Goal: Use online tool/utility: Utilize a website feature to perform a specific function

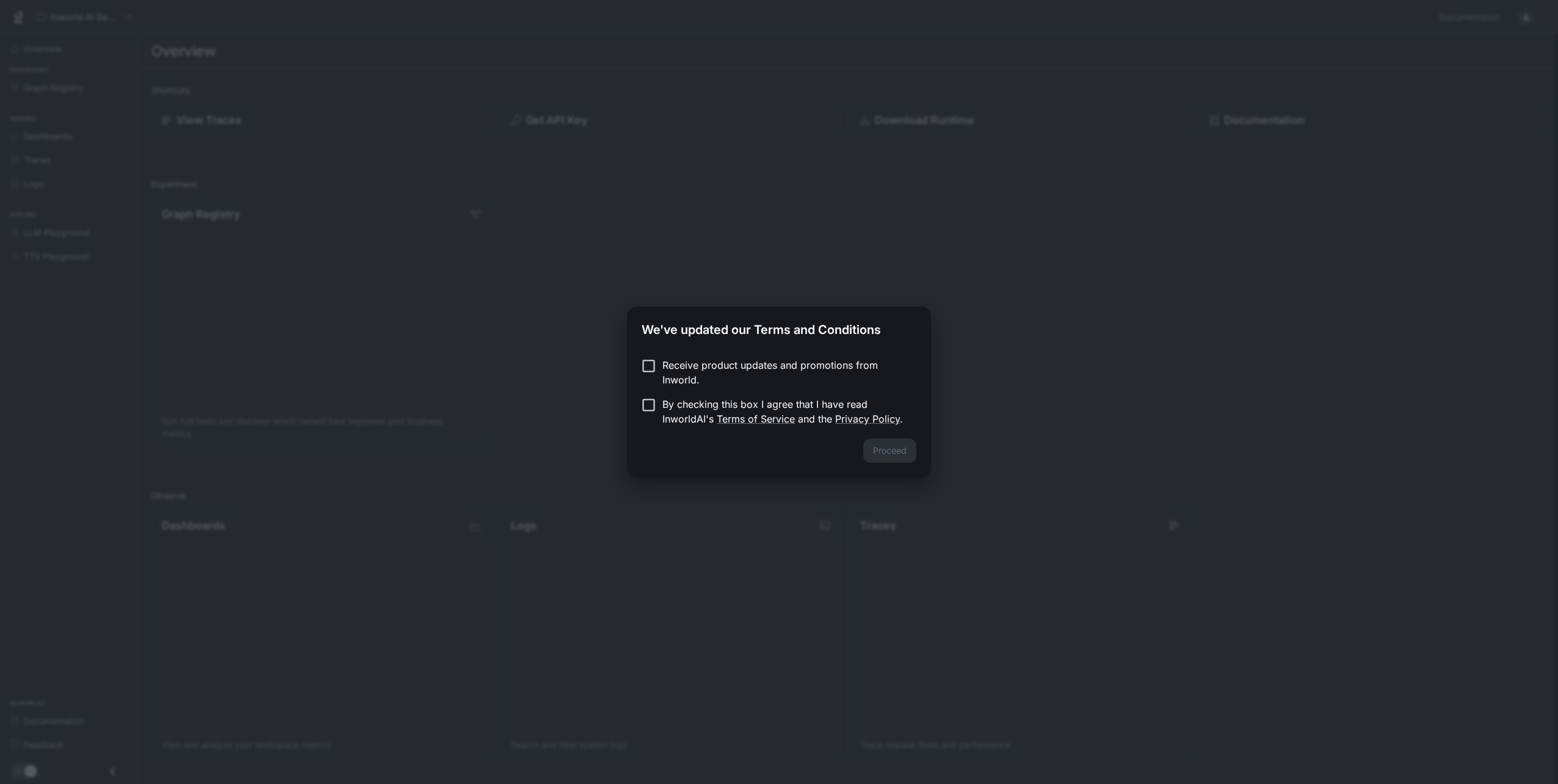
click at [736, 380] on p "Receive product updates and promotions from Inworld." at bounding box center [784, 372] width 244 height 30
click at [674, 413] on p "By checking this box I agree that I have read InworldAI's Terms of Service and …" at bounding box center [784, 411] width 244 height 30
drag, startPoint x: 904, startPoint y: 449, endPoint x: 1029, endPoint y: 448, distance: 125.0
click at [904, 450] on button "Proceed" at bounding box center [890, 450] width 53 height 24
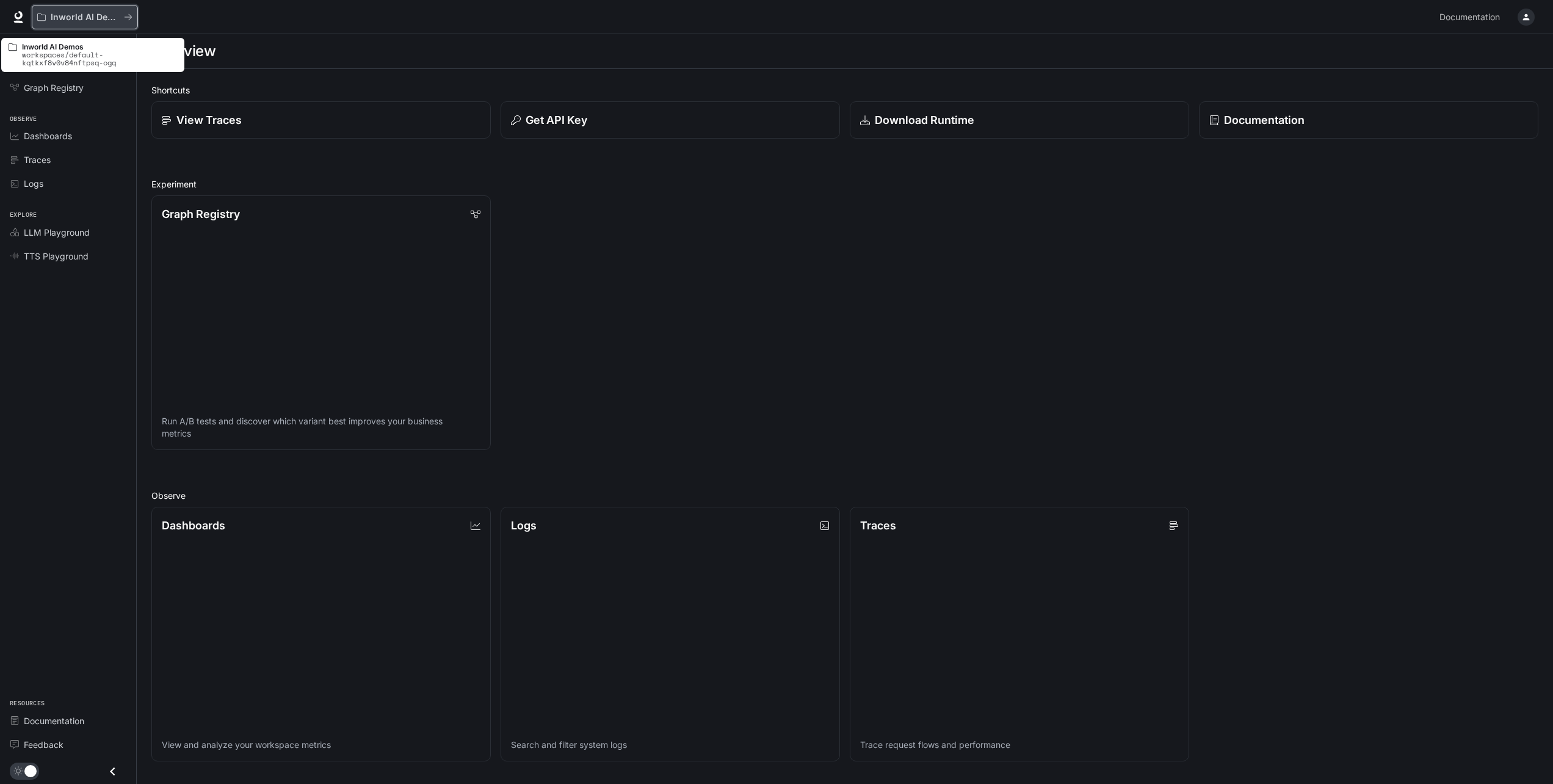
click at [112, 23] on button "Inworld AI Demos" at bounding box center [84, 16] width 106 height 24
click at [54, 52] on span "Overview" at bounding box center [42, 48] width 38 height 13
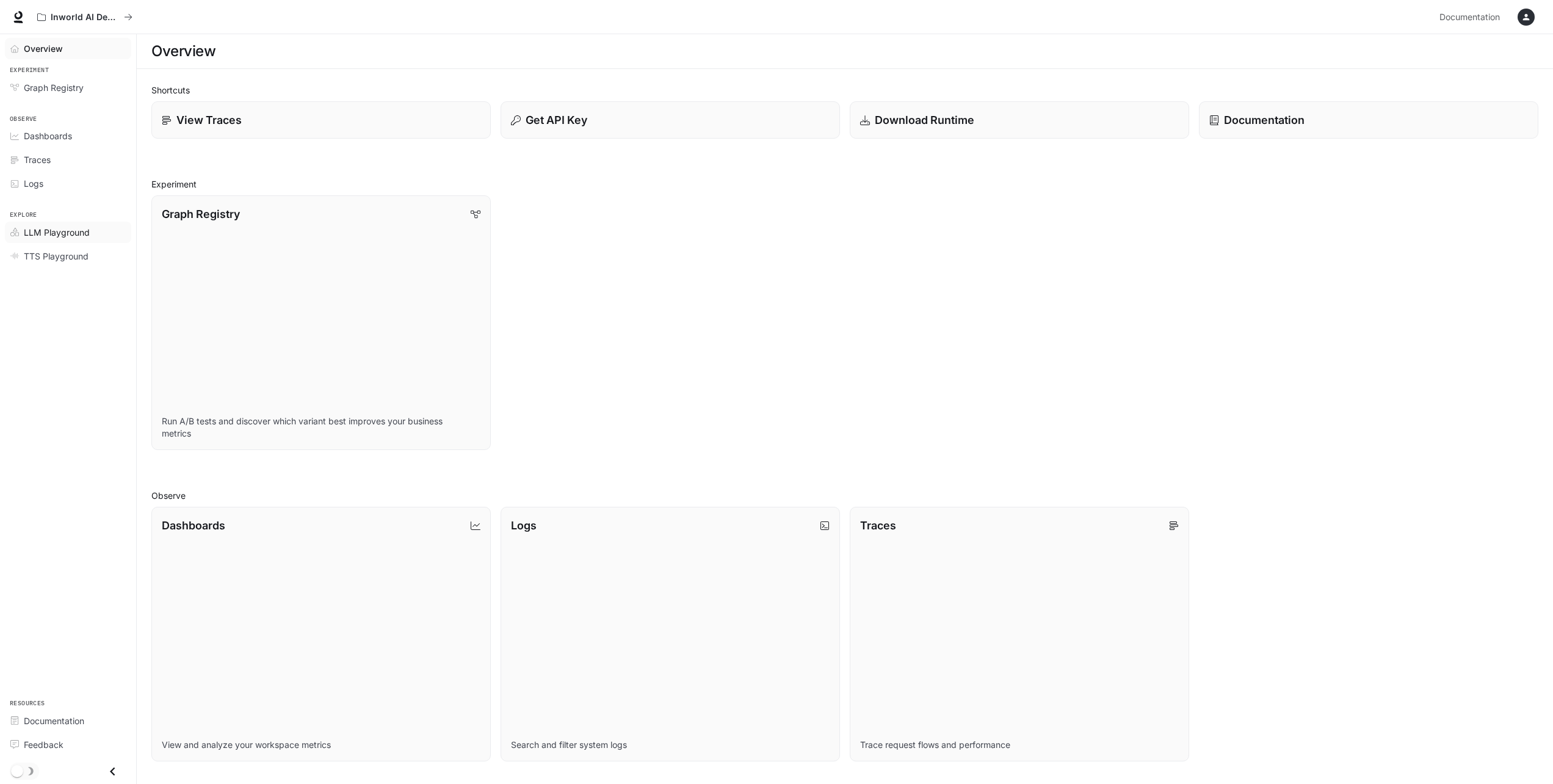
click at [74, 238] on span "LLM Playground" at bounding box center [57, 232] width 66 height 13
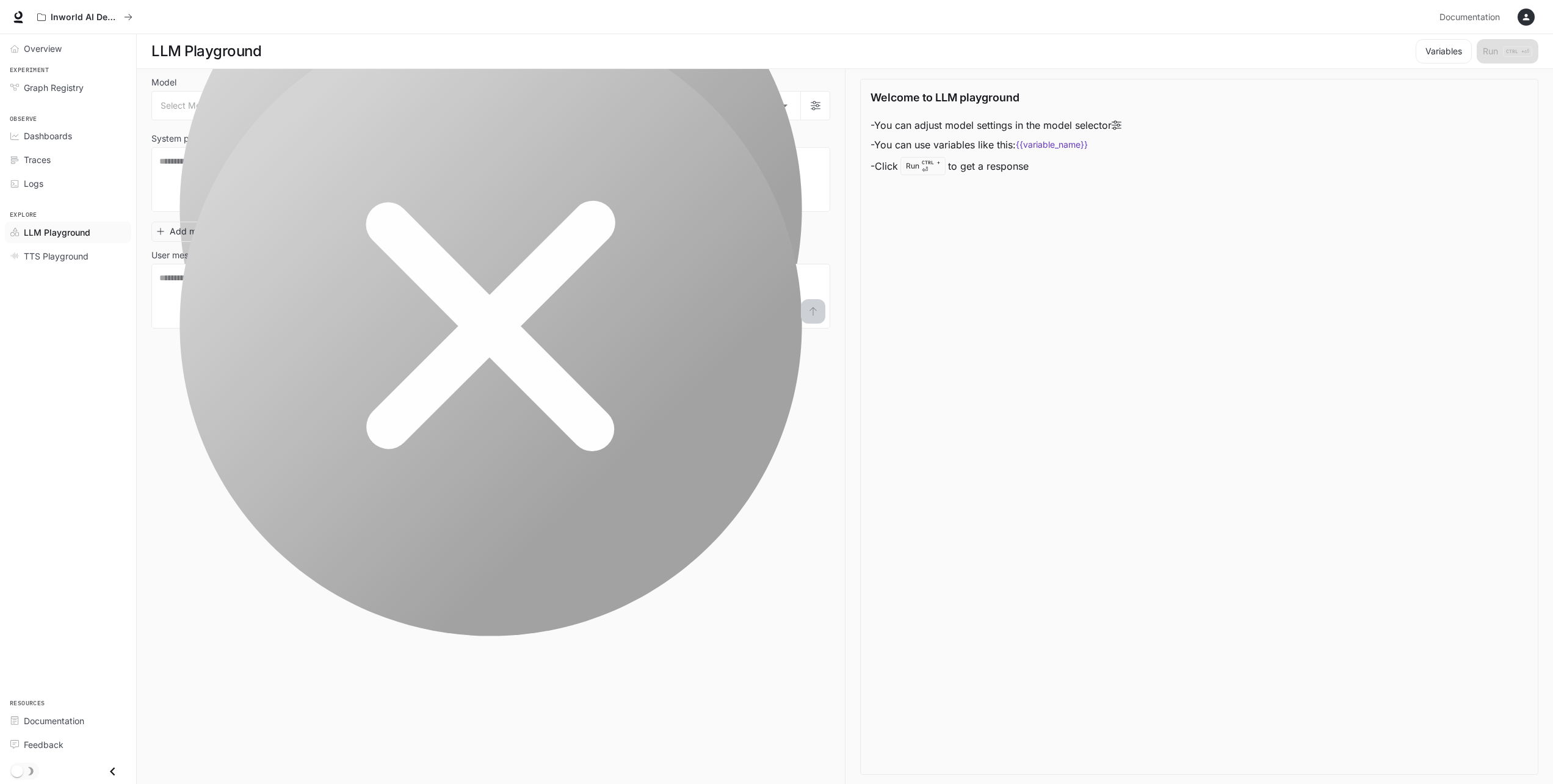
drag, startPoint x: 45, startPoint y: 128, endPoint x: 59, endPoint y: 128, distance: 14.0
click at [46, 129] on link "Dashboards" at bounding box center [68, 136] width 126 height 21
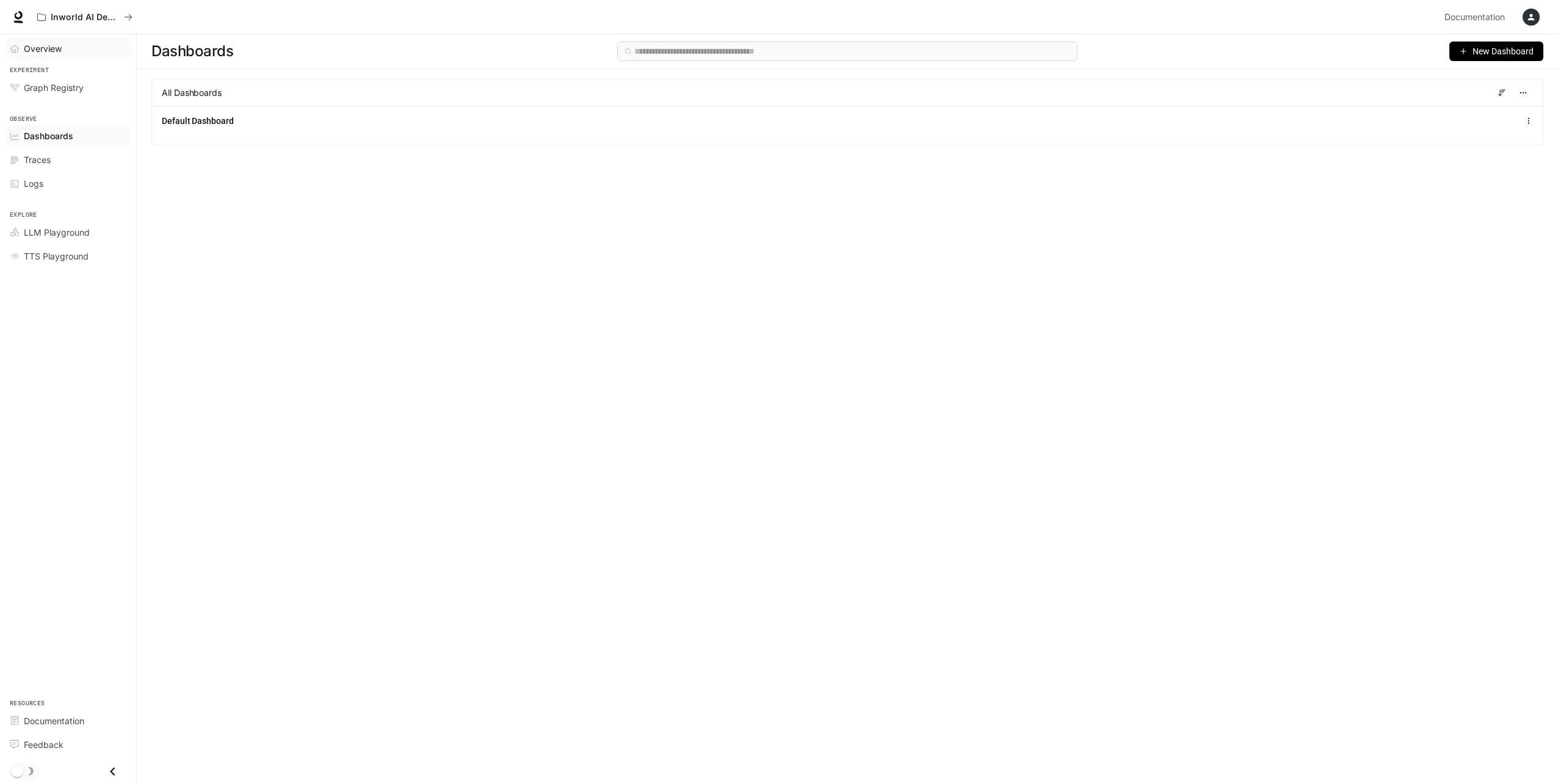
click at [82, 57] on link "Overview" at bounding box center [68, 48] width 126 height 21
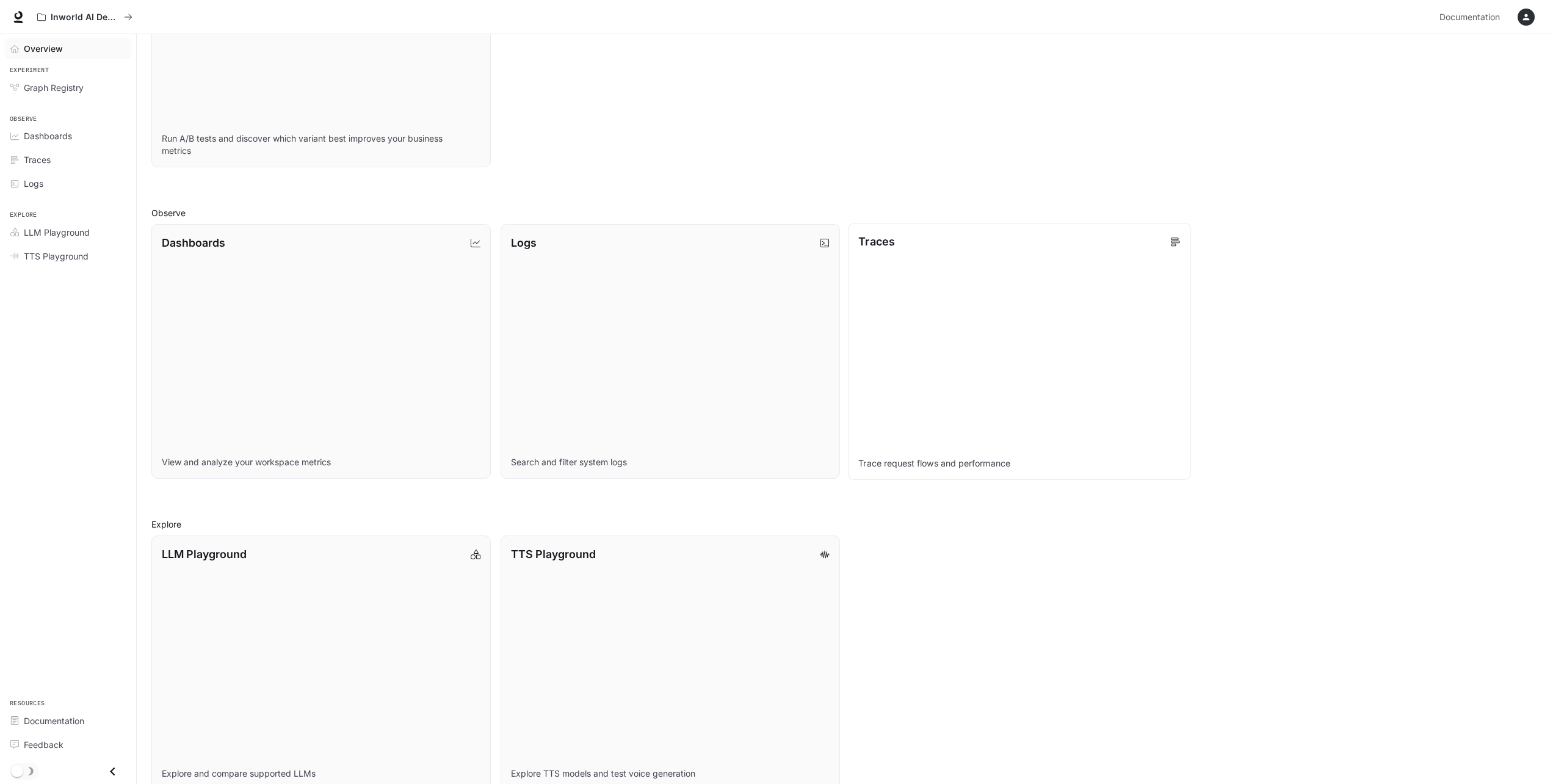
scroll to position [303, 0]
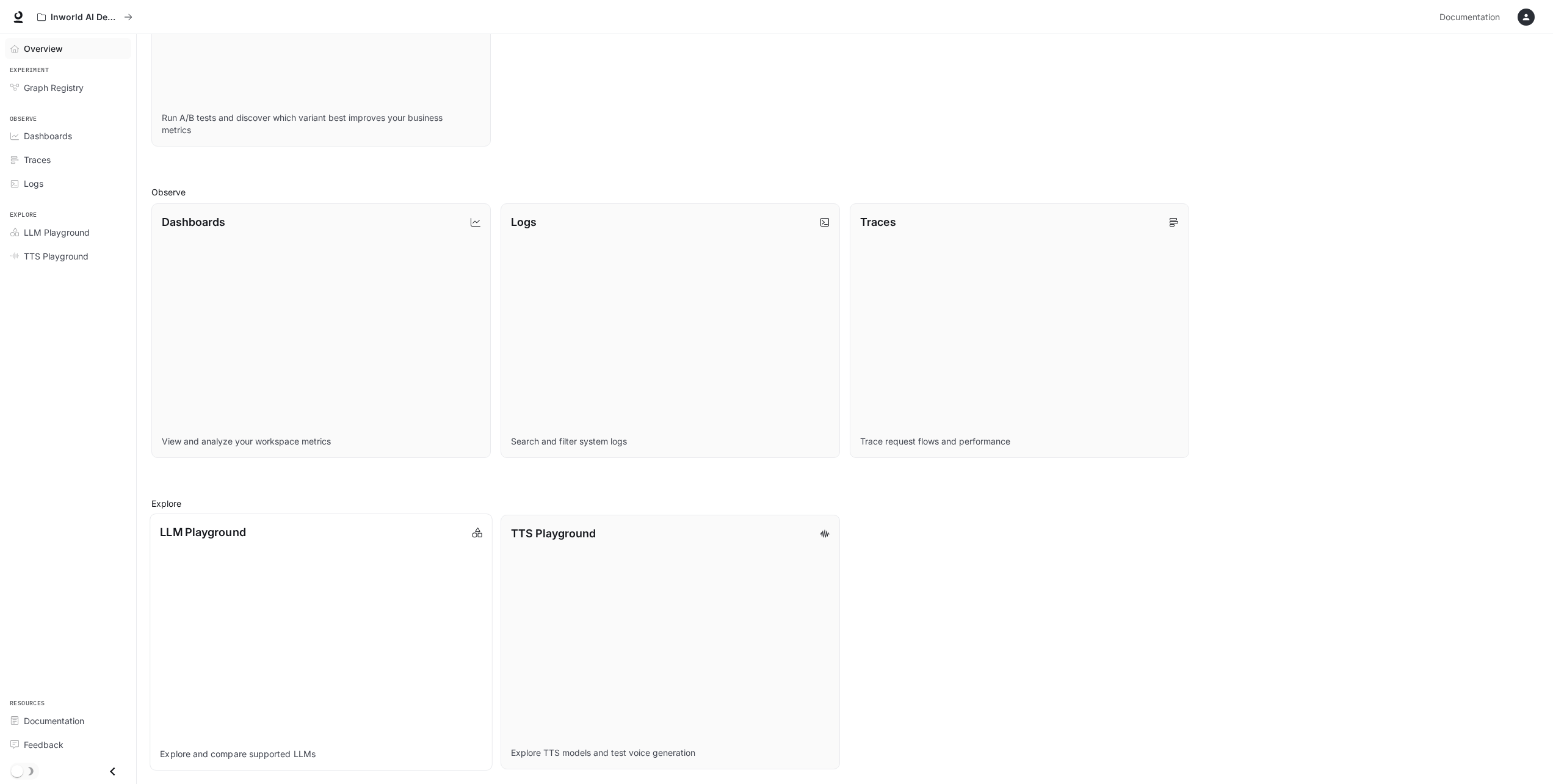
click at [306, 646] on link "LLM Playground Explore and compare supported LLMs" at bounding box center [321, 642] width 343 height 257
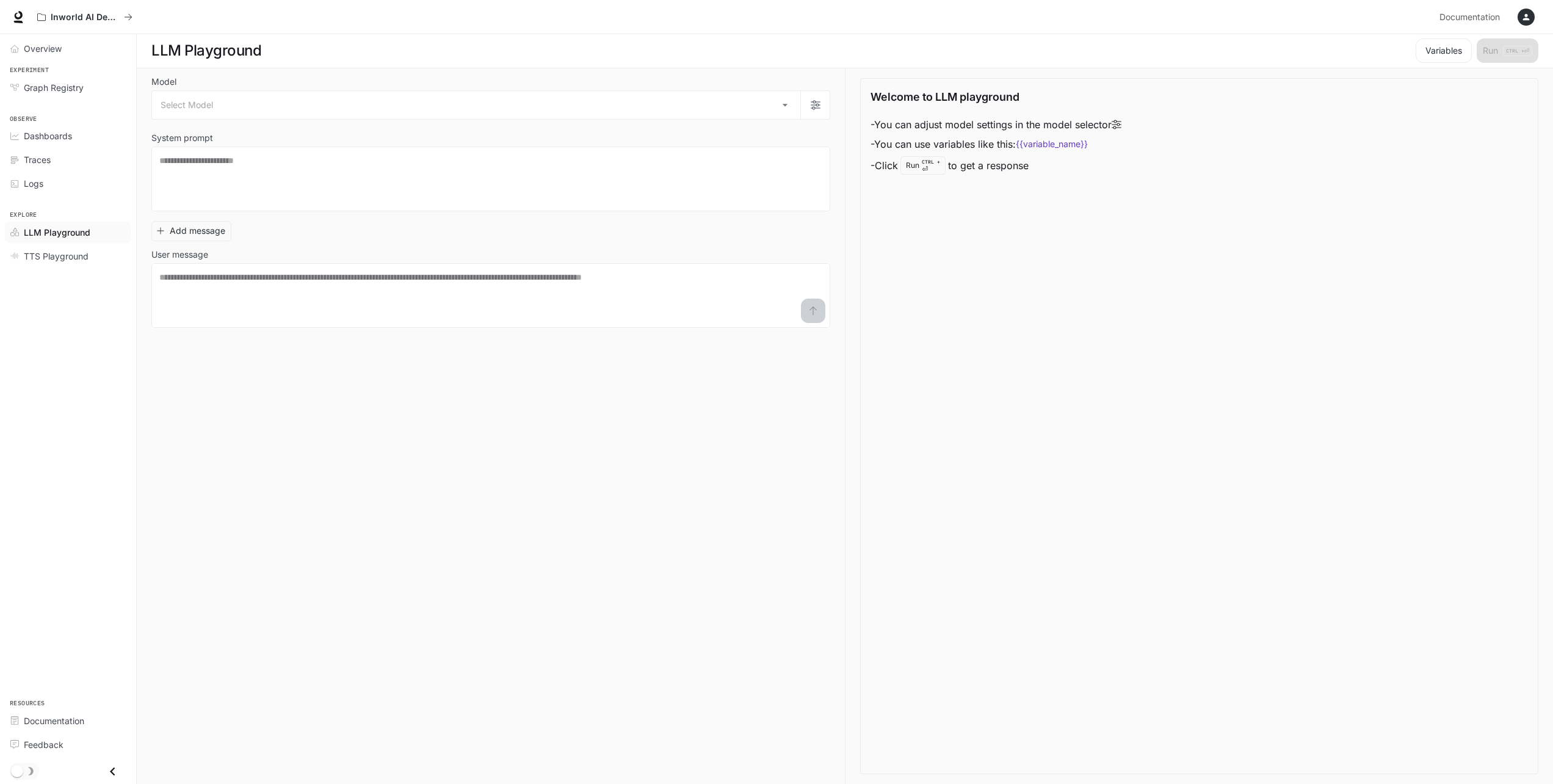
scroll to position [1, 0]
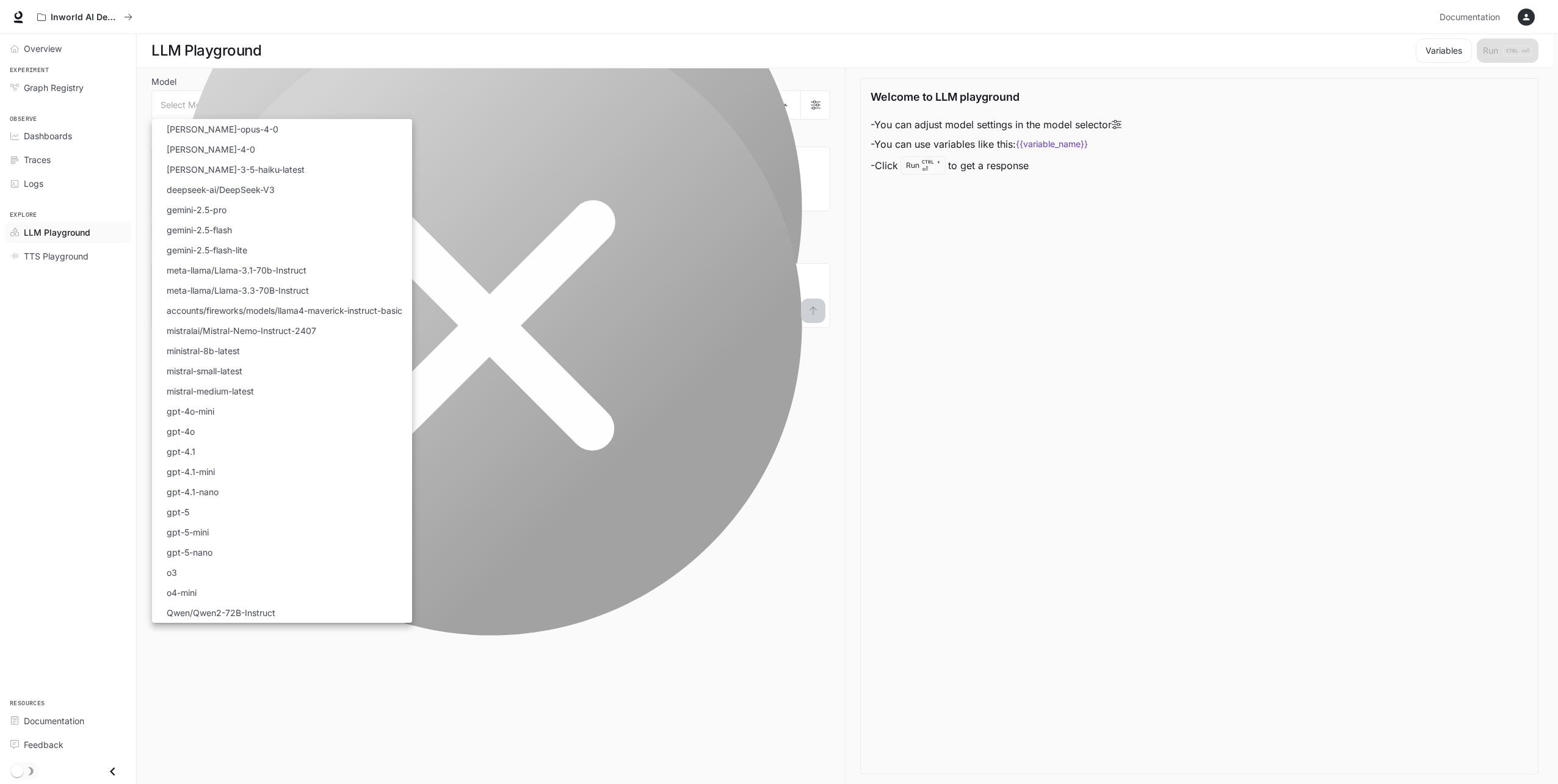
click at [495, 101] on body "Skip to main content Inworld AI Demos Documentation Documentation Portal Overvi…" at bounding box center [779, 392] width 1558 height 785
drag, startPoint x: 205, startPoint y: 136, endPoint x: 302, endPoint y: 434, distance: 313.4
click at [315, 404] on ul "Select Model [PERSON_NAME]-opus-4-0 [PERSON_NAME]-4-0 [PERSON_NAME]-3-5-haiku-l…" at bounding box center [282, 371] width 260 height 504
drag, startPoint x: 211, startPoint y: 513, endPoint x: 221, endPoint y: 508, distance: 11.2
click at [211, 513] on li "gpt-5" at bounding box center [282, 511] width 260 height 20
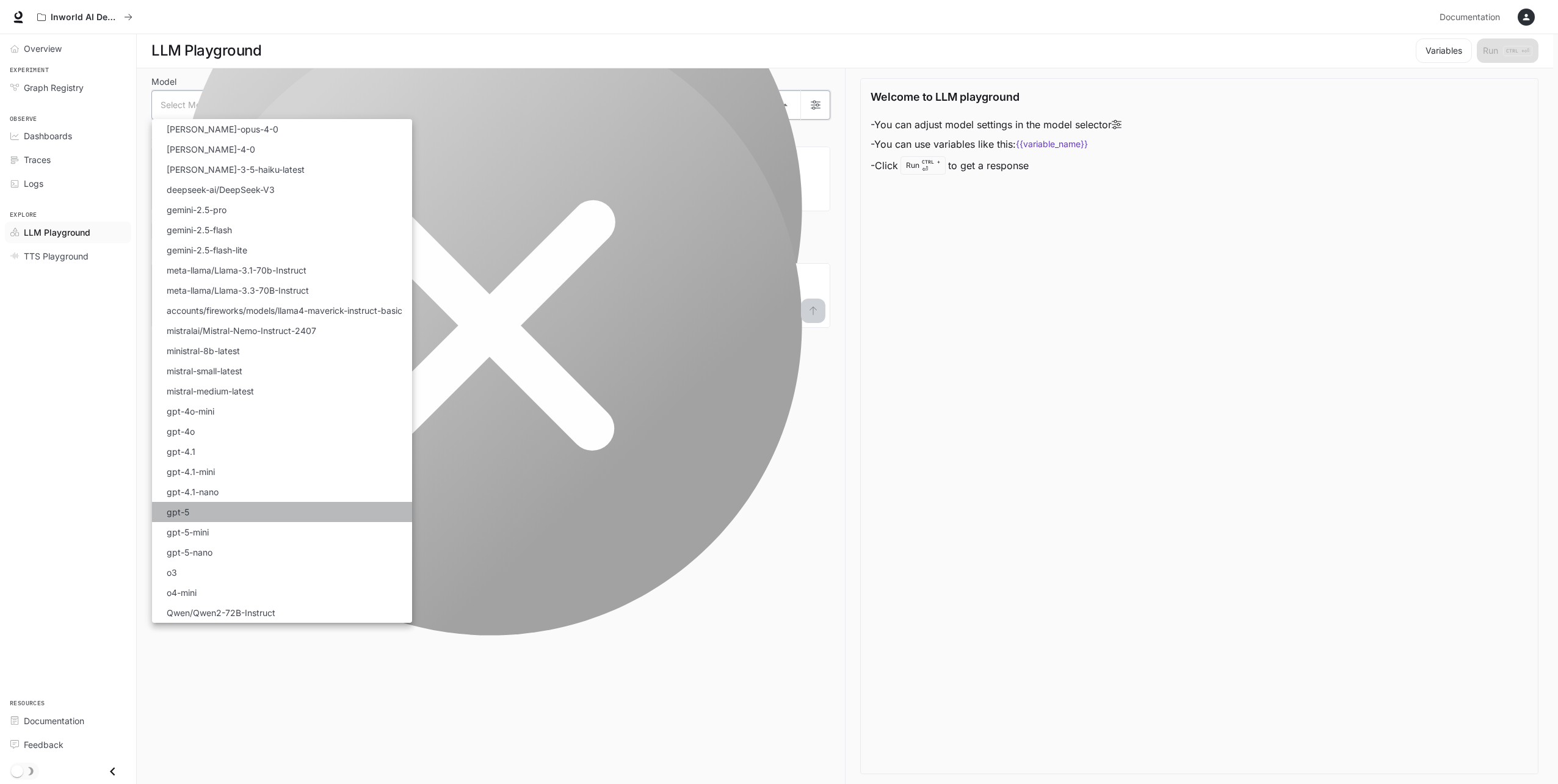
type input "*****"
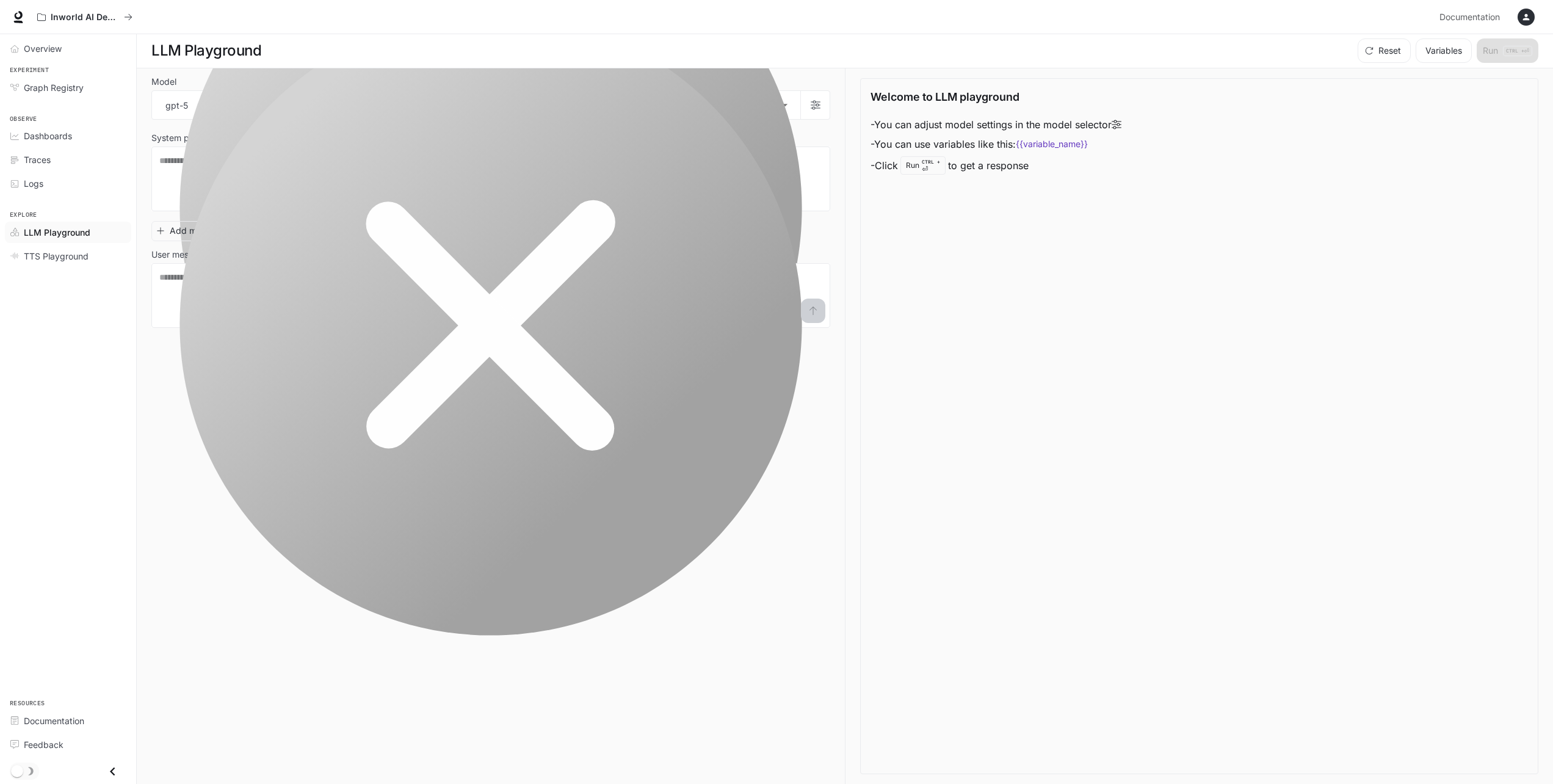
click at [712, 490] on div "Select Model [PERSON_NAME]-opus-4-0 [PERSON_NAME]-4-0 [PERSON_NAME]-3-5-haiku-l…" at bounding box center [776, 392] width 1553 height 784
click at [499, 189] on textarea at bounding box center [490, 179] width 663 height 49
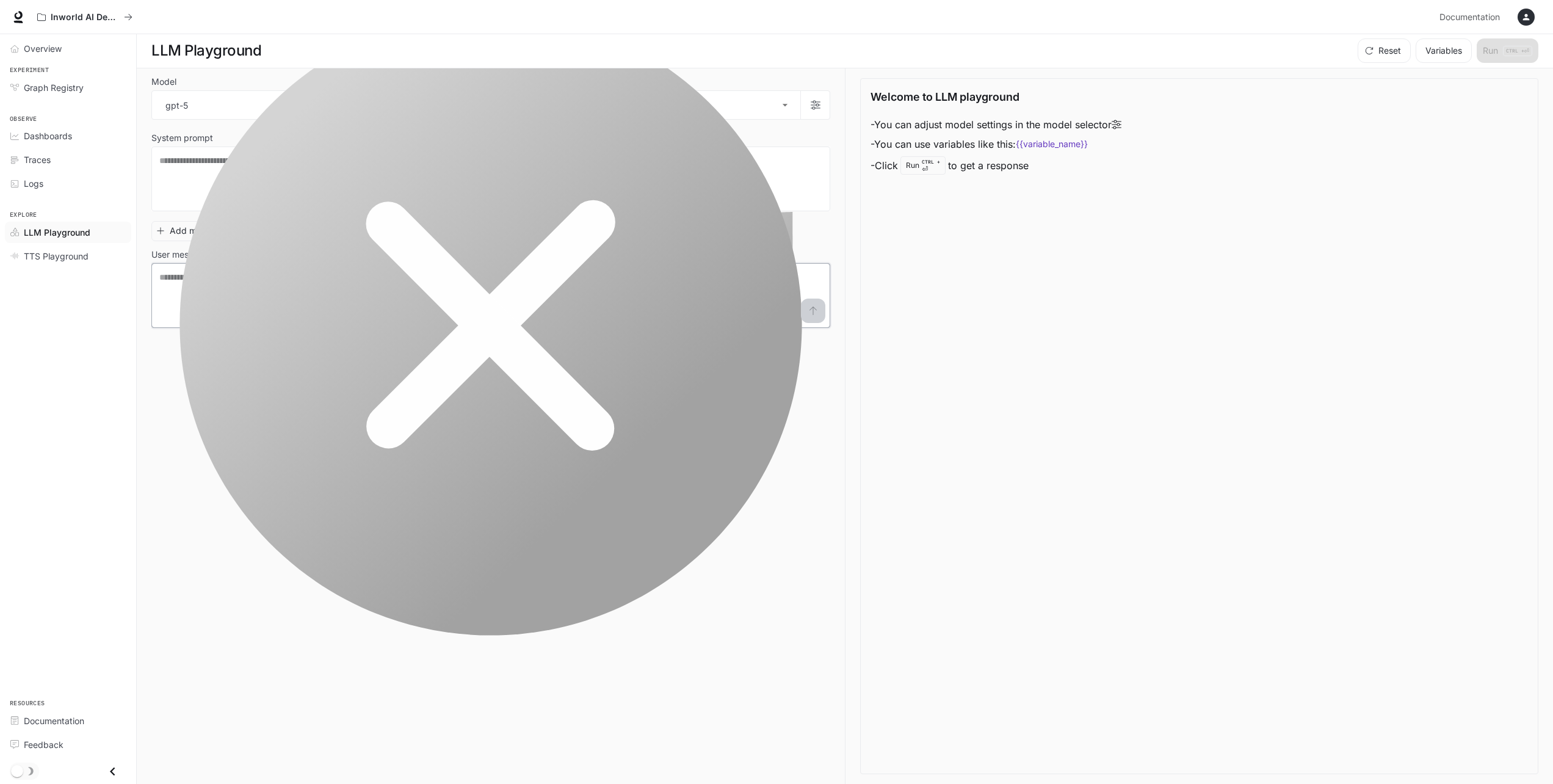
click at [513, 292] on textarea at bounding box center [490, 296] width 663 height 49
